Goal: Information Seeking & Learning: Learn about a topic

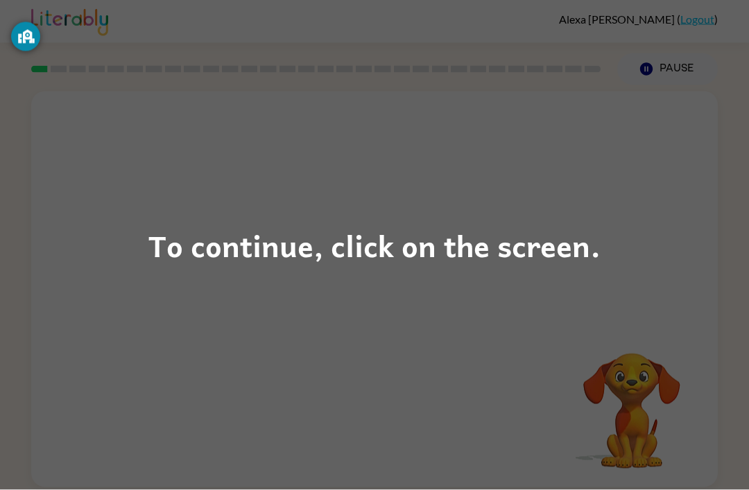
scroll to position [1, 0]
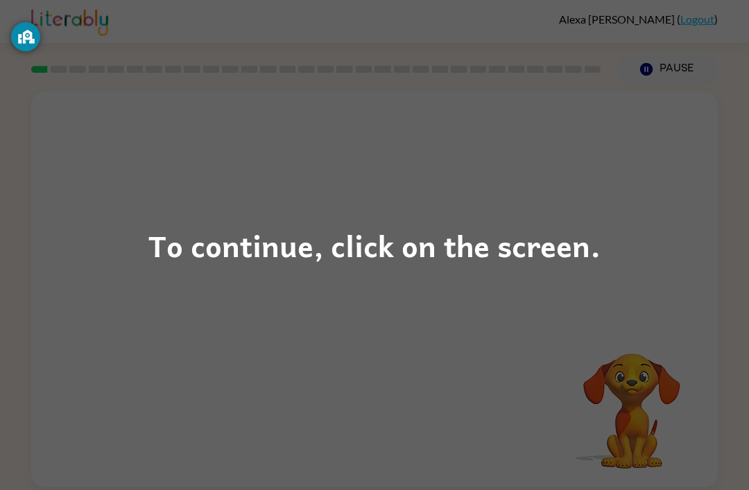
click at [293, 248] on div "To continue, click on the screen." at bounding box center [374, 245] width 452 height 47
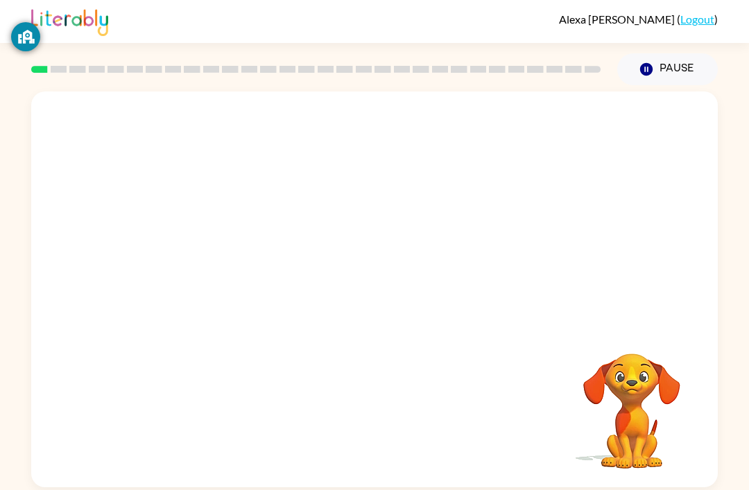
click at [352, 261] on div at bounding box center [374, 208] width 686 height 233
click at [344, 284] on div at bounding box center [374, 208] width 686 height 233
click at [716, 47] on div "Pause Pause" at bounding box center [667, 69] width 117 height 49
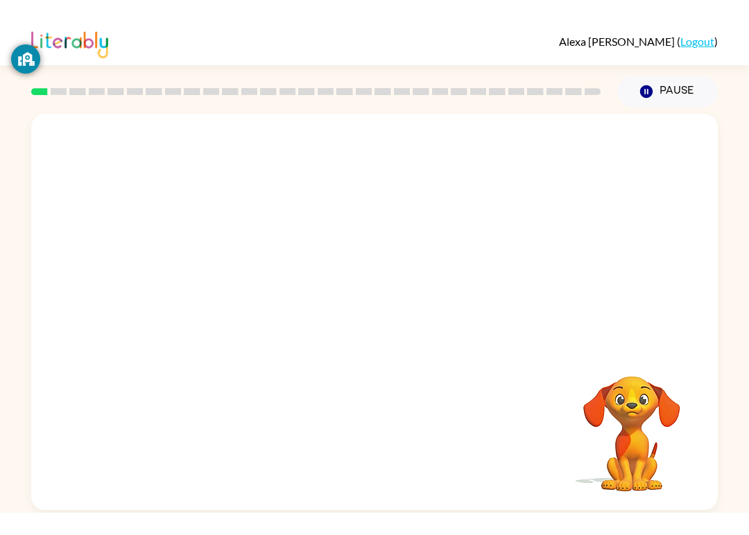
scroll to position [0, 0]
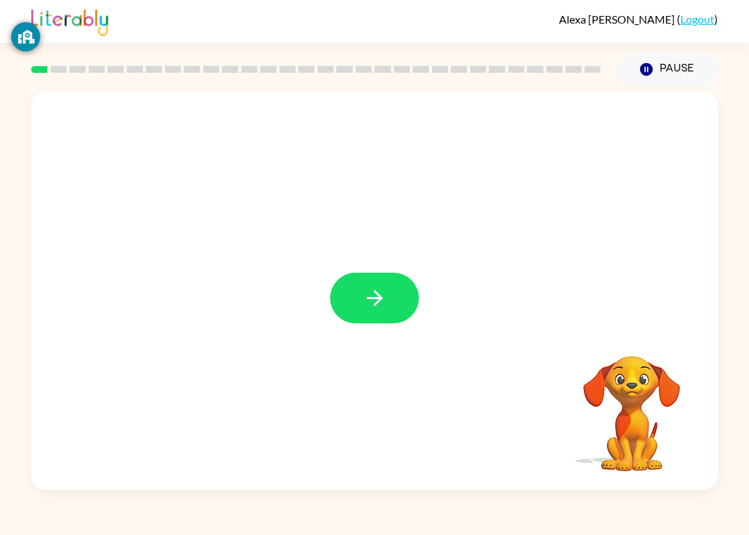
click at [361, 304] on button "button" at bounding box center [374, 298] width 89 height 51
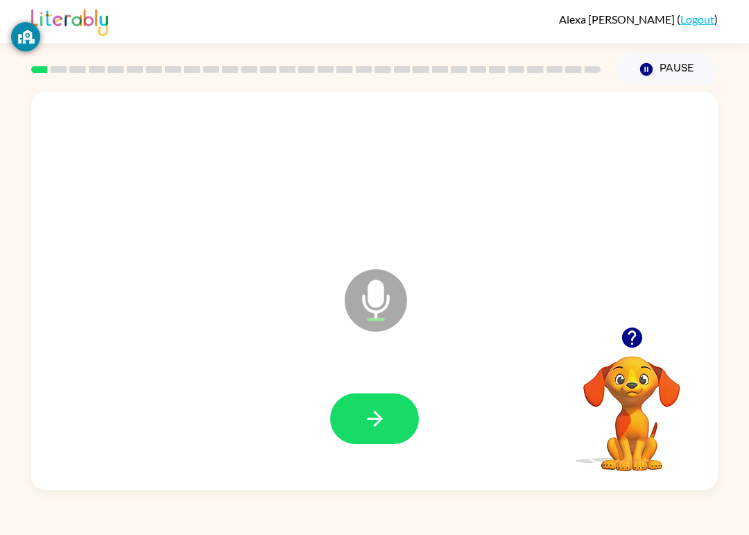
click at [361, 429] on button "button" at bounding box center [374, 418] width 89 height 51
click at [344, 402] on button "button" at bounding box center [374, 418] width 89 height 51
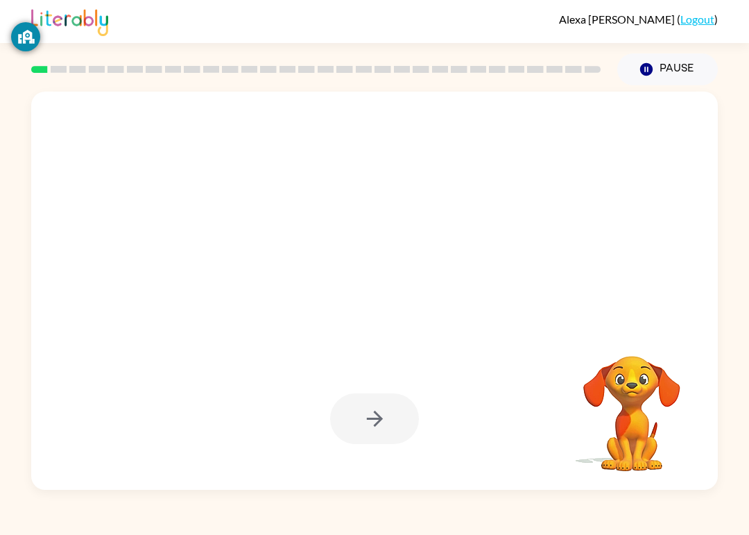
click at [362, 420] on div at bounding box center [374, 418] width 89 height 51
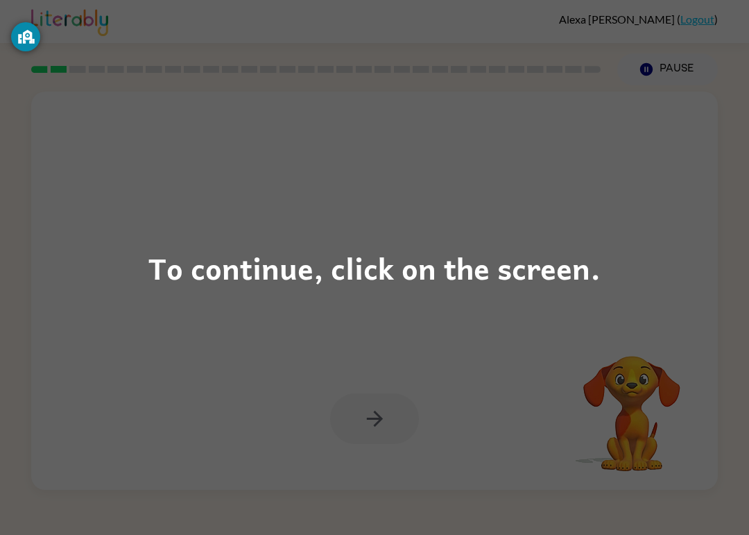
click at [349, 259] on div "To continue, click on the screen." at bounding box center [374, 267] width 452 height 47
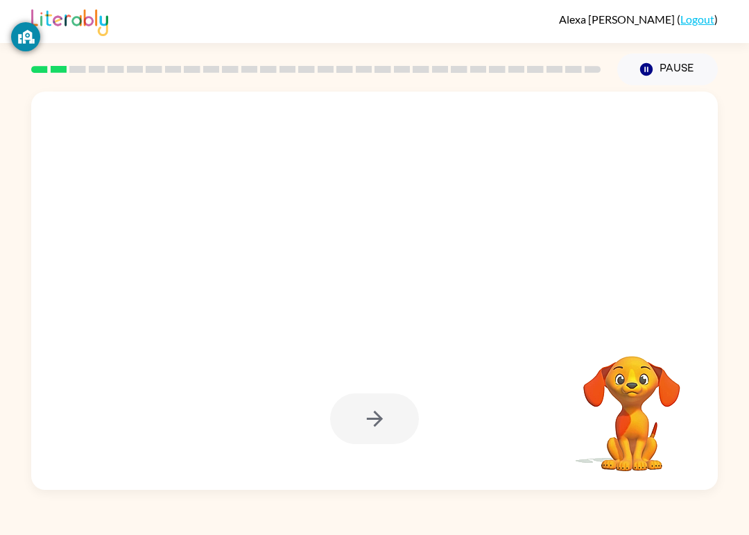
click at [389, 274] on div at bounding box center [341, 266] width 592 height 51
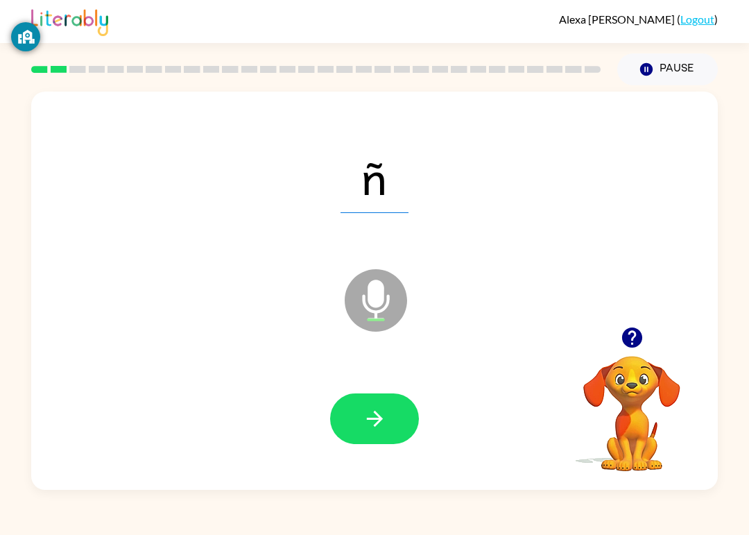
click at [266, 369] on div at bounding box center [374, 419] width 659 height 114
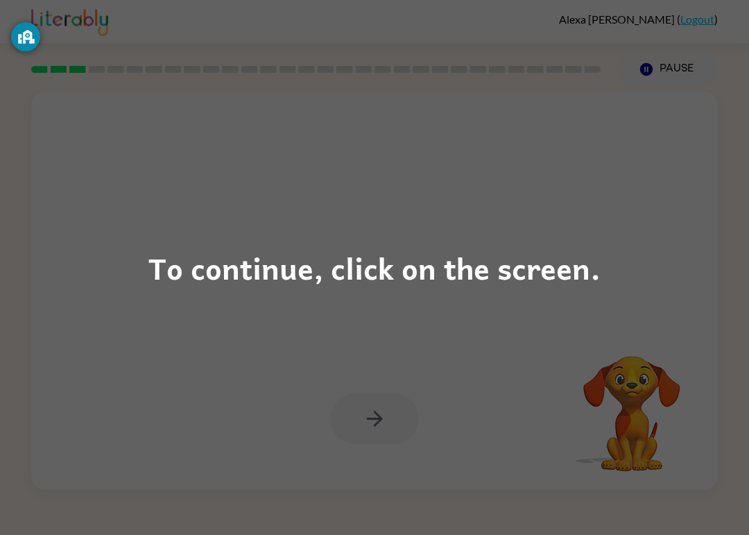
click at [347, 278] on div "To continue, click on the screen." at bounding box center [374, 267] width 452 height 47
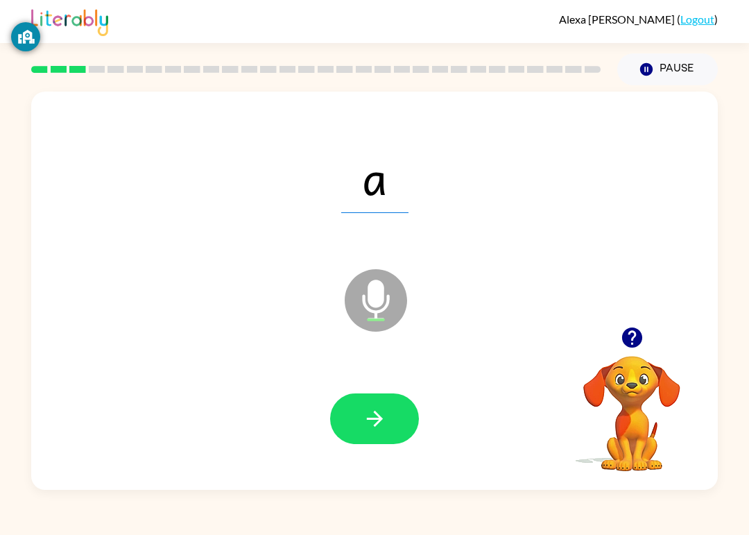
click at [411, 431] on button "button" at bounding box center [374, 418] width 89 height 51
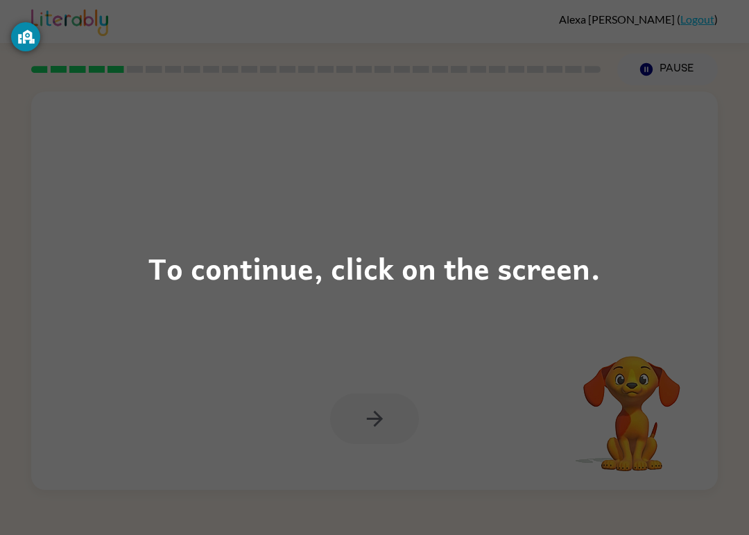
click at [344, 254] on div "To continue, click on the screen." at bounding box center [374, 267] width 452 height 47
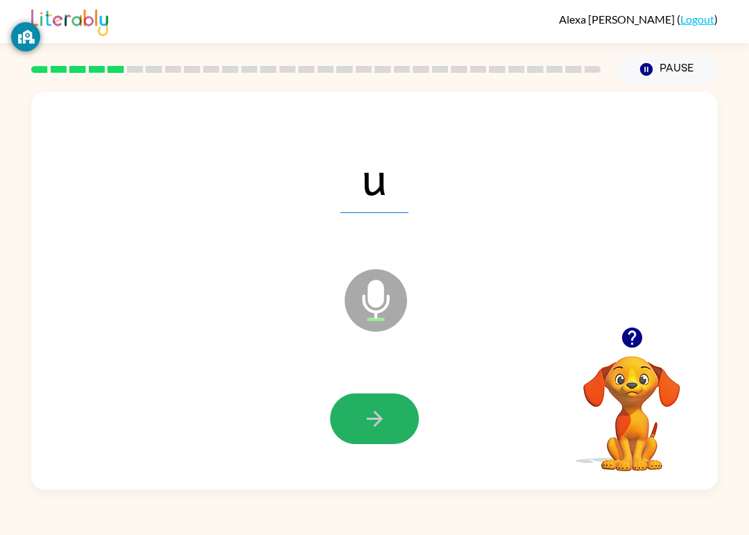
click at [338, 418] on button "button" at bounding box center [374, 418] width 89 height 51
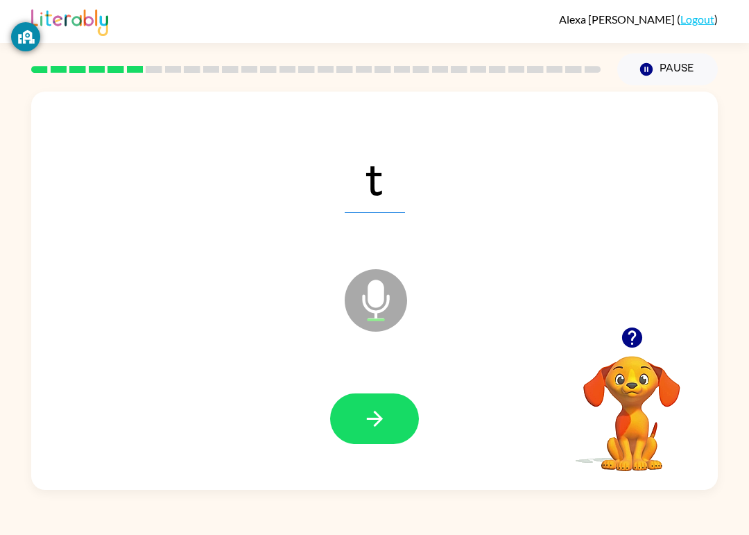
click at [397, 400] on button "button" at bounding box center [374, 418] width 89 height 51
click at [378, 442] on button "button" at bounding box center [374, 418] width 89 height 51
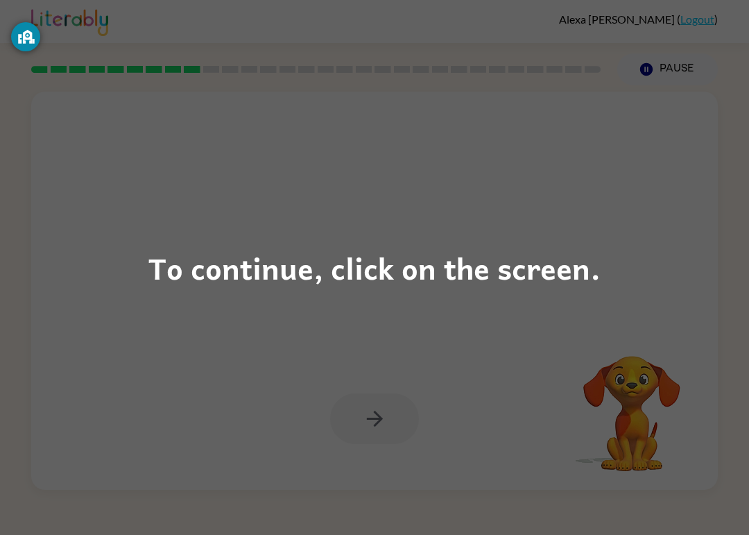
click at [427, 223] on div "To continue, click on the screen." at bounding box center [374, 267] width 749 height 535
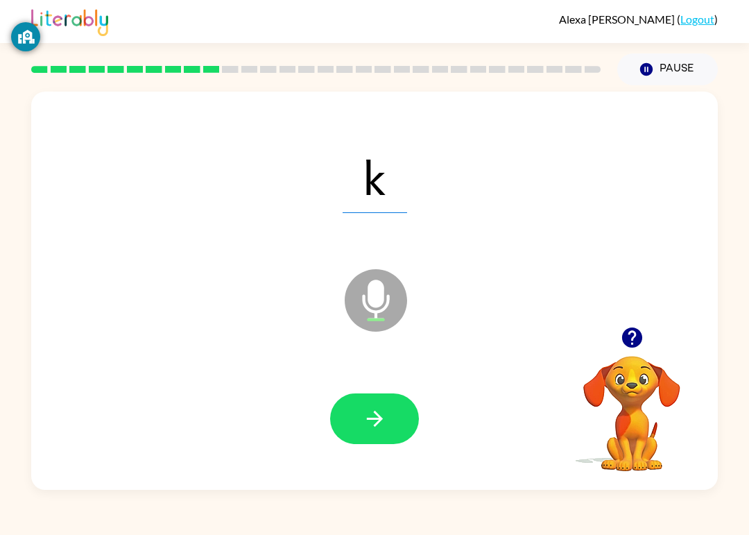
click at [365, 418] on icon "button" at bounding box center [375, 418] width 24 height 24
click at [370, 404] on button "button" at bounding box center [374, 418] width 89 height 51
click at [380, 435] on button "button" at bounding box center [374, 418] width 89 height 51
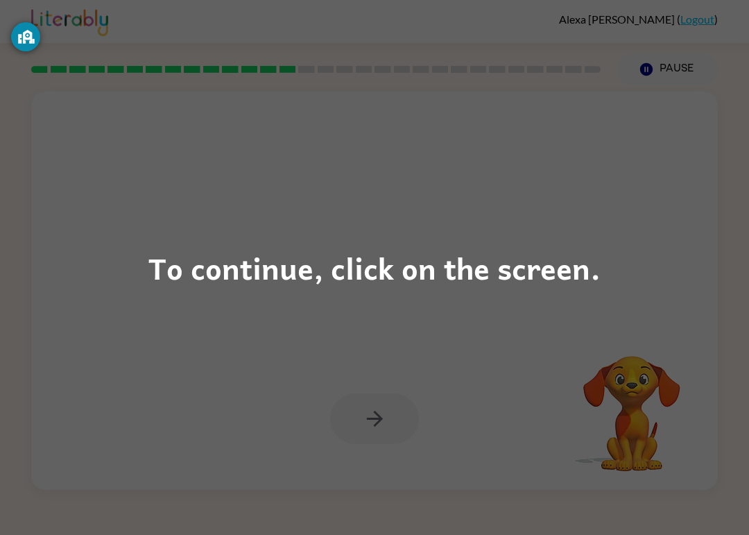
click at [433, 263] on div "To continue, click on the screen." at bounding box center [374, 267] width 452 height 47
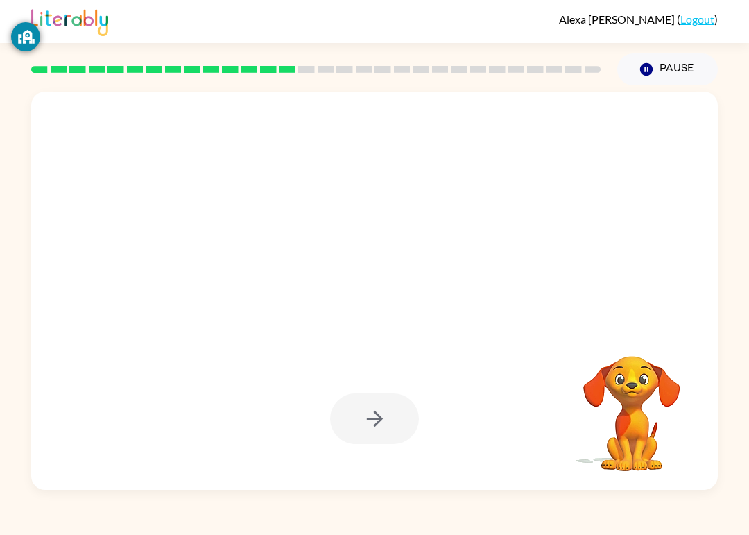
click at [388, 278] on div at bounding box center [341, 266] width 592 height 51
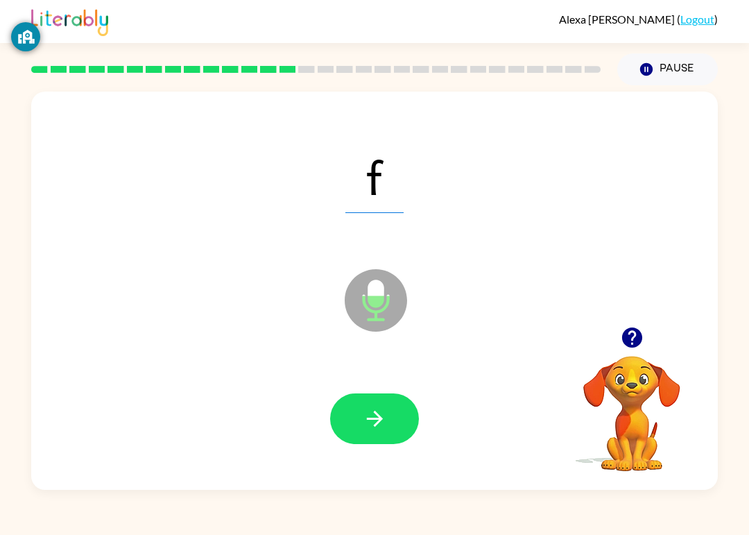
click at [376, 401] on button "button" at bounding box center [374, 418] width 89 height 51
click at [401, 411] on button "button" at bounding box center [374, 418] width 89 height 51
click at [380, 419] on icon "button" at bounding box center [374, 419] width 16 height 16
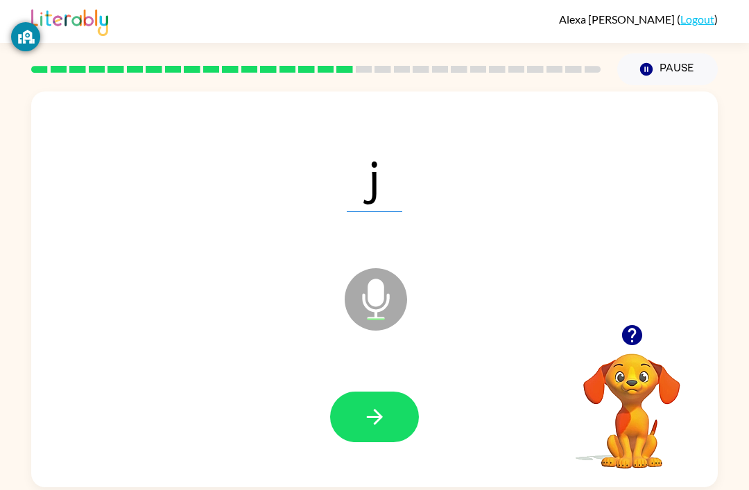
scroll to position [44, 0]
click at [379, 396] on button "button" at bounding box center [374, 417] width 89 height 51
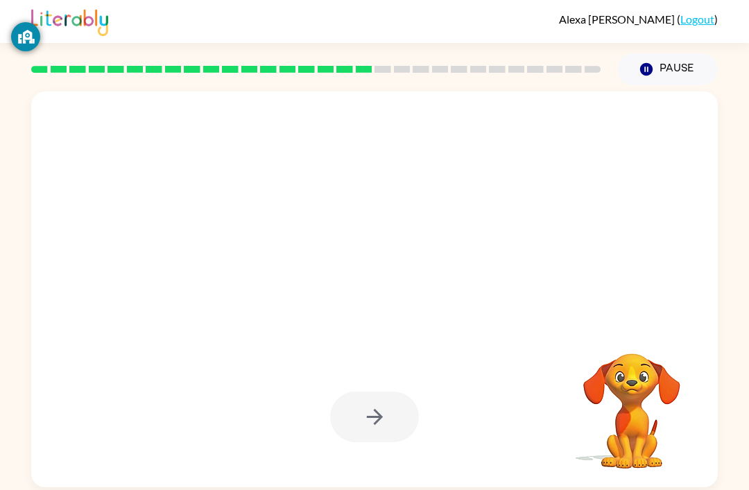
click at [334, 306] on div at bounding box center [374, 290] width 686 height 396
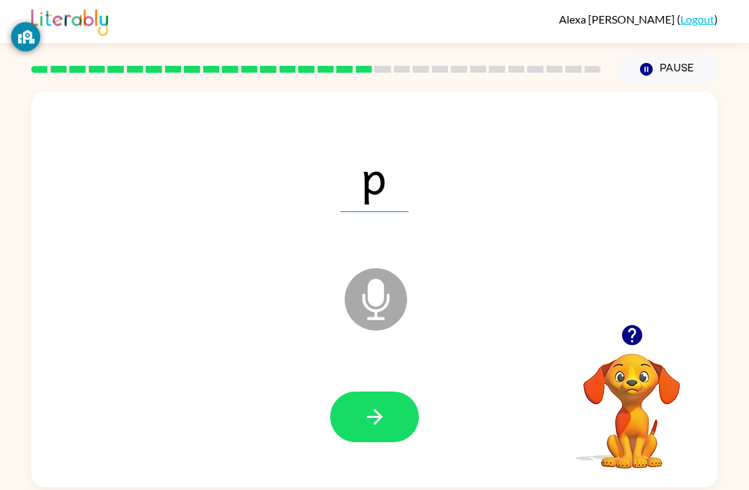
click at [386, 392] on button "button" at bounding box center [374, 417] width 89 height 51
click at [346, 392] on button "button" at bounding box center [374, 417] width 89 height 51
click at [361, 361] on div at bounding box center [374, 418] width 659 height 114
click at [345, 392] on button "button" at bounding box center [374, 417] width 89 height 51
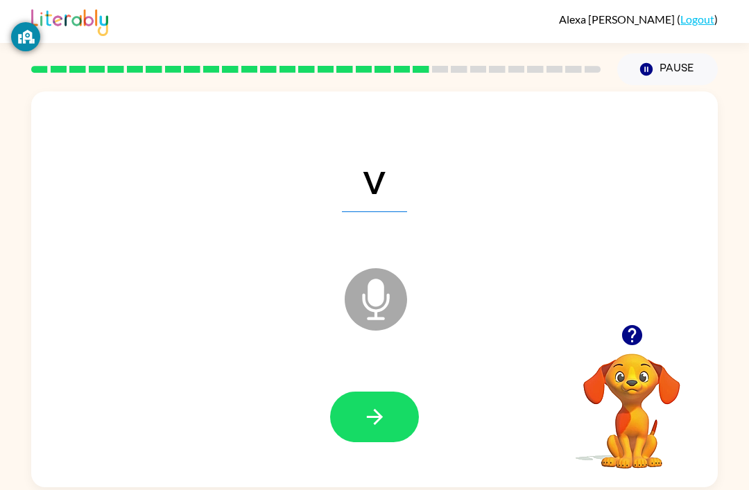
click at [398, 395] on button "button" at bounding box center [374, 417] width 89 height 51
click at [386, 407] on icon "button" at bounding box center [375, 417] width 24 height 24
click at [370, 412] on icon "button" at bounding box center [375, 417] width 24 height 24
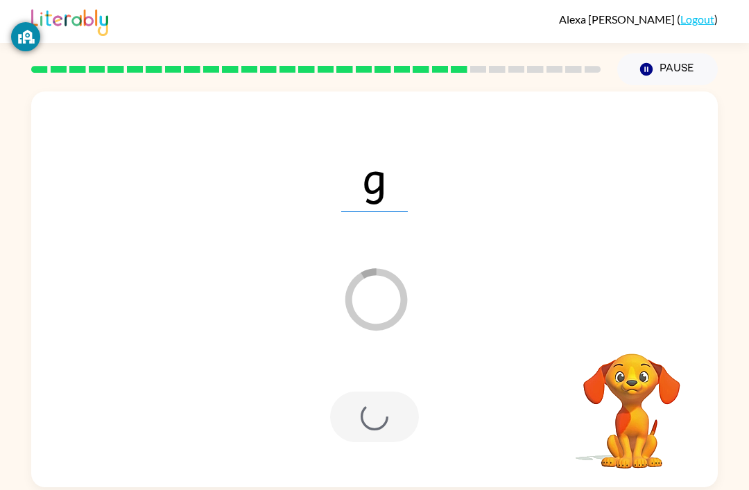
click at [394, 433] on div at bounding box center [374, 417] width 89 height 51
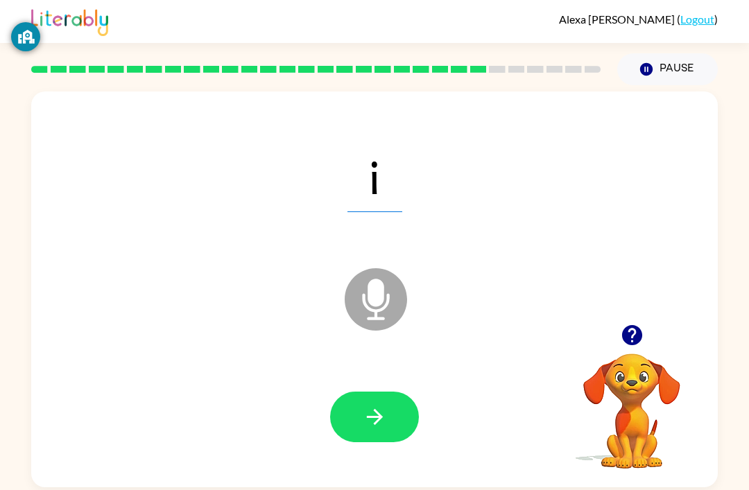
click at [356, 415] on button "button" at bounding box center [374, 417] width 89 height 51
click at [372, 424] on icon "button" at bounding box center [375, 417] width 24 height 24
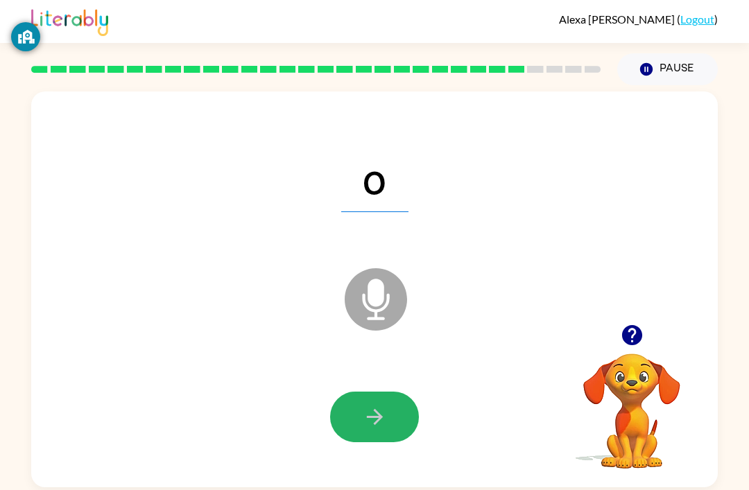
click at [394, 423] on button "button" at bounding box center [374, 417] width 89 height 51
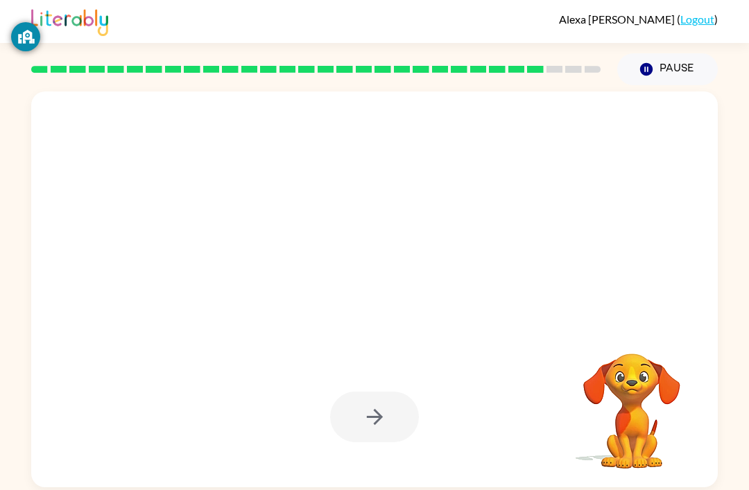
click at [374, 415] on div at bounding box center [374, 417] width 89 height 51
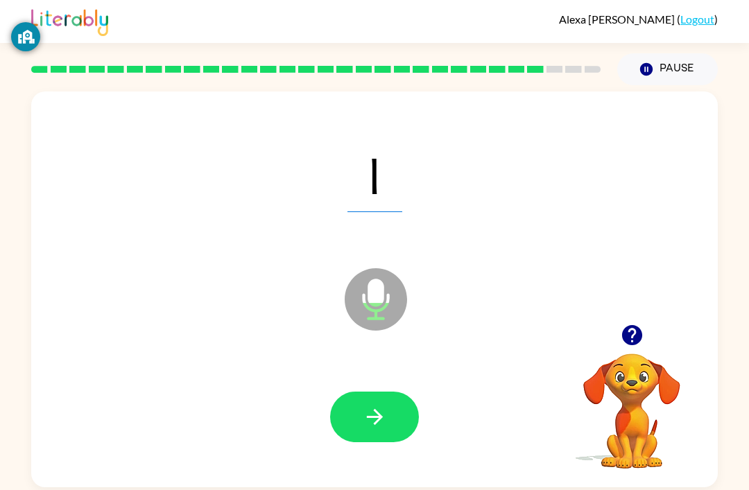
click at [388, 416] on button "button" at bounding box center [374, 417] width 89 height 51
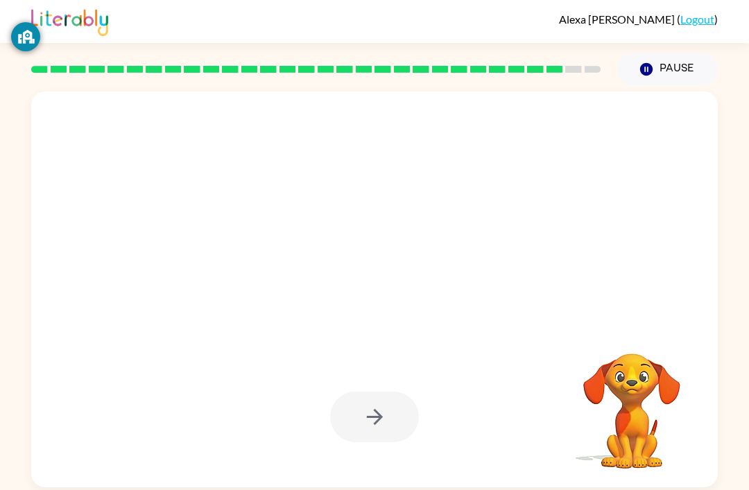
click at [375, 422] on div at bounding box center [374, 417] width 89 height 51
click at [381, 409] on div at bounding box center [374, 417] width 89 height 51
click at [383, 433] on div at bounding box center [374, 417] width 89 height 51
click at [351, 279] on div at bounding box center [341, 265] width 592 height 50
click at [423, 219] on div at bounding box center [374, 176] width 659 height 114
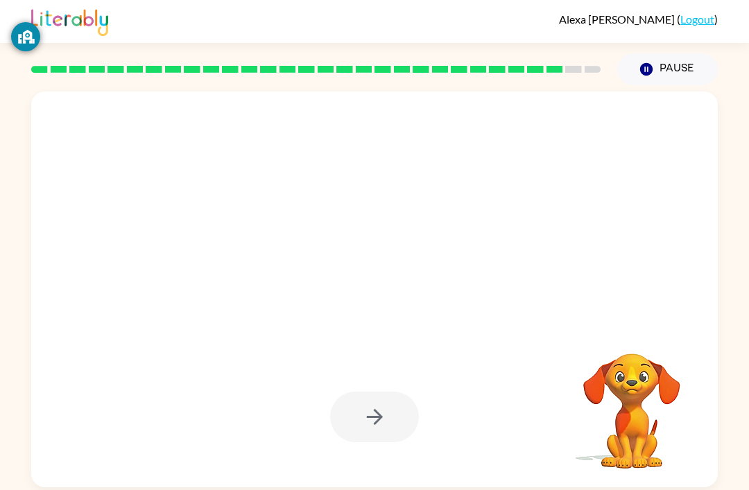
click at [417, 202] on div at bounding box center [374, 176] width 659 height 114
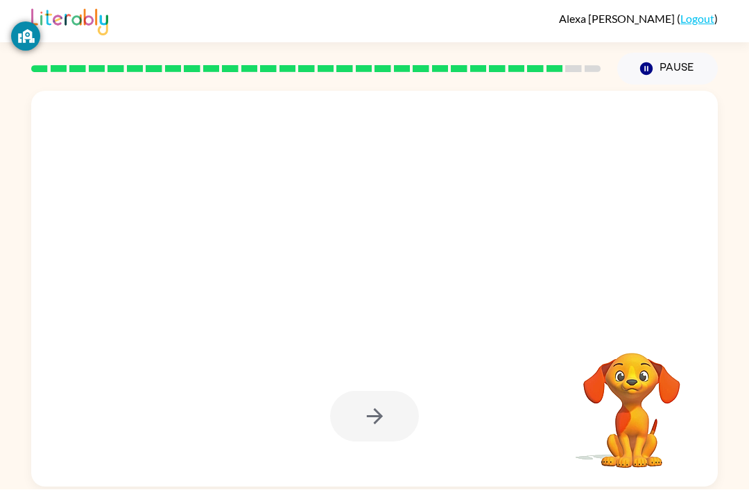
click at [490, 337] on div at bounding box center [374, 290] width 686 height 396
click at [406, 244] on div at bounding box center [341, 265] width 592 height 50
click at [384, 280] on div at bounding box center [341, 265] width 592 height 50
click at [299, 354] on div at bounding box center [374, 290] width 686 height 396
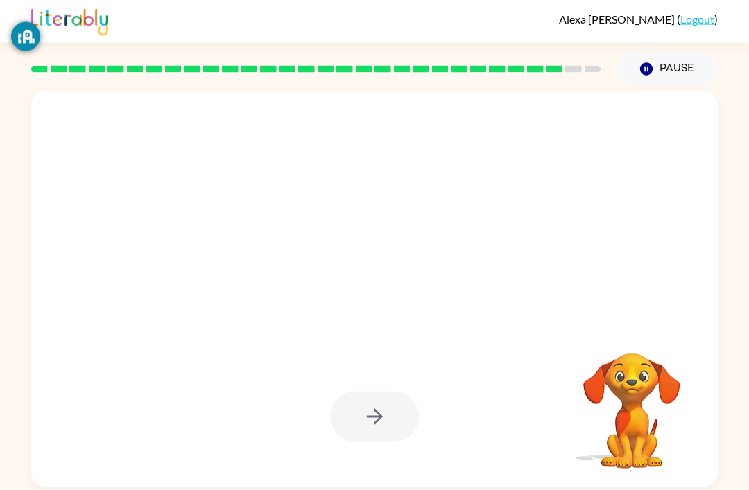
click at [299, 353] on div at bounding box center [374, 290] width 686 height 396
click at [302, 362] on div at bounding box center [374, 418] width 659 height 114
click at [302, 361] on div at bounding box center [374, 418] width 659 height 114
click at [400, 240] on div at bounding box center [341, 265] width 592 height 50
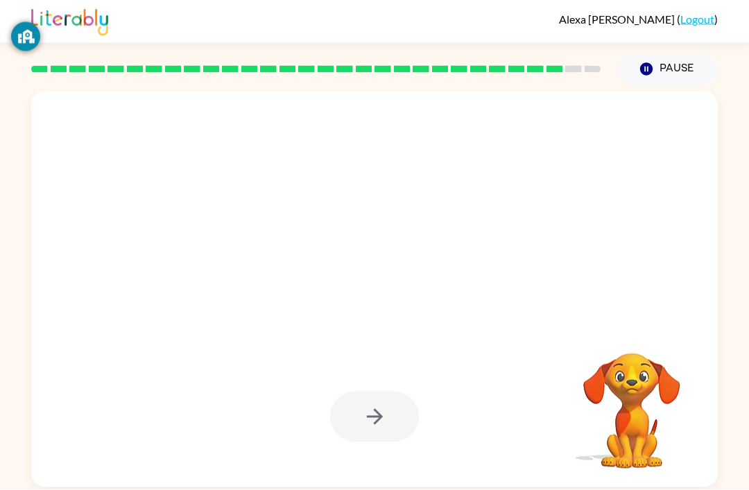
scroll to position [0, 0]
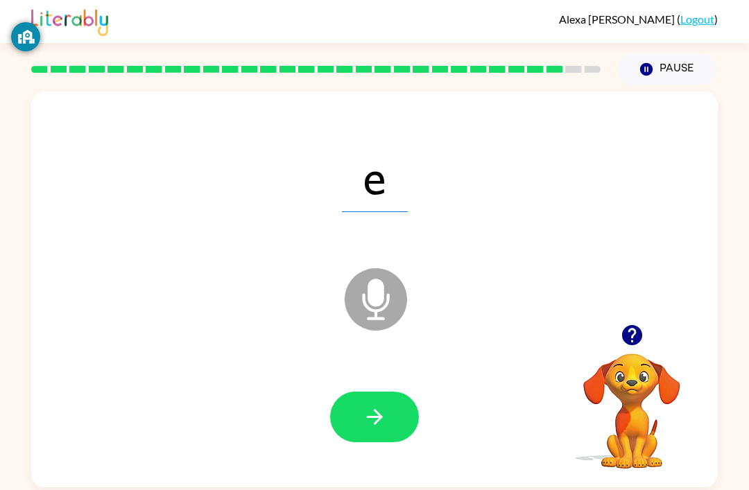
click at [386, 440] on button "button" at bounding box center [374, 417] width 89 height 51
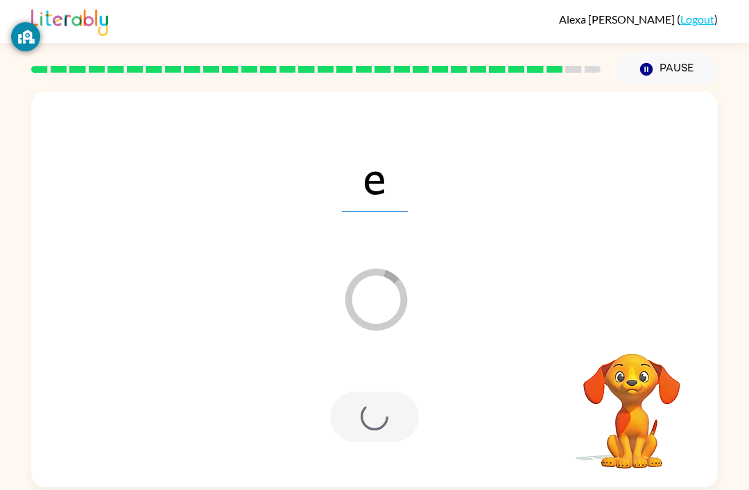
click at [387, 430] on div at bounding box center [374, 417] width 89 height 51
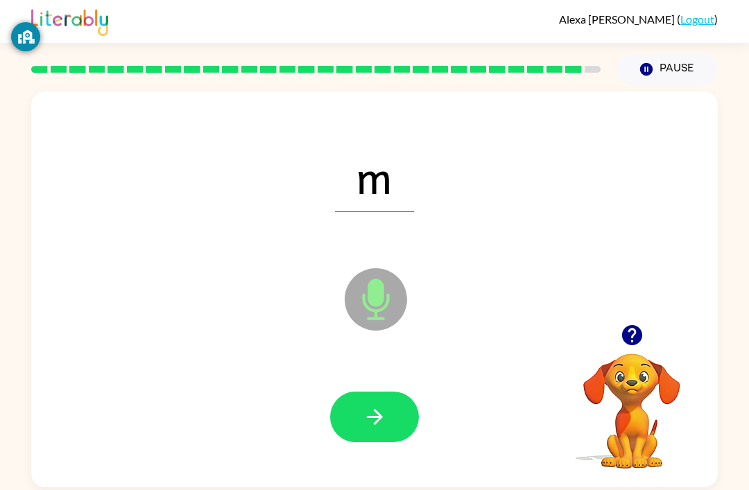
click at [347, 429] on button "button" at bounding box center [374, 417] width 89 height 51
